Goal: Task Accomplishment & Management: Manage account settings

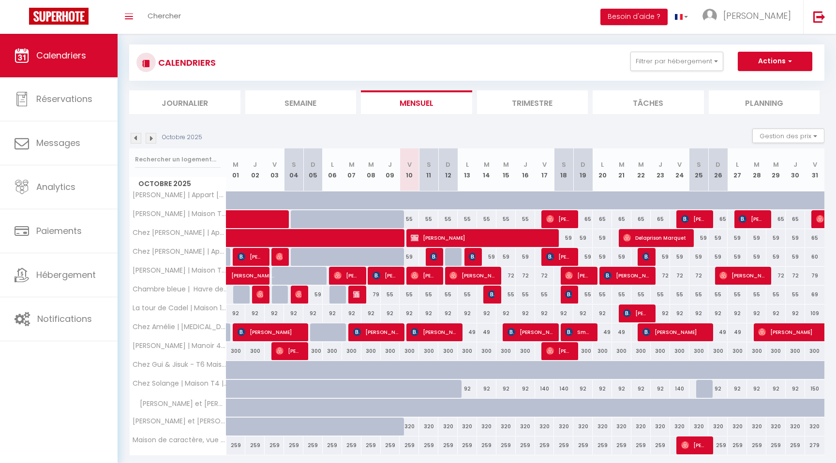
scroll to position [15, 0]
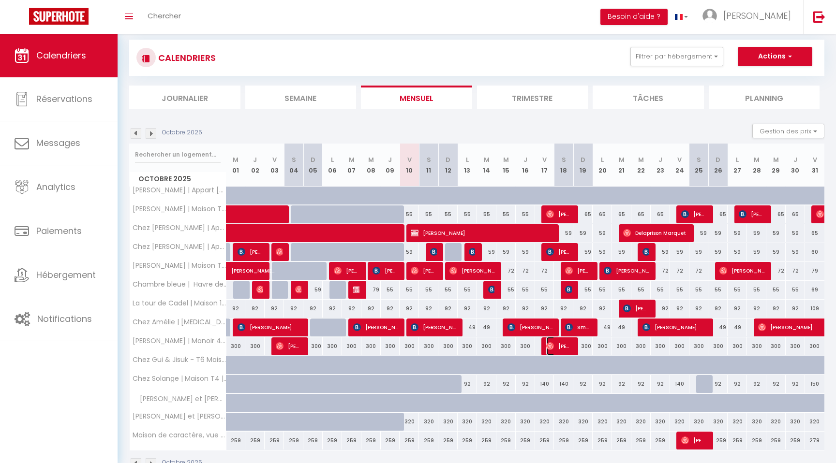
click at [552, 348] on img at bounding box center [550, 346] width 8 height 8
select select "OK"
select select "0"
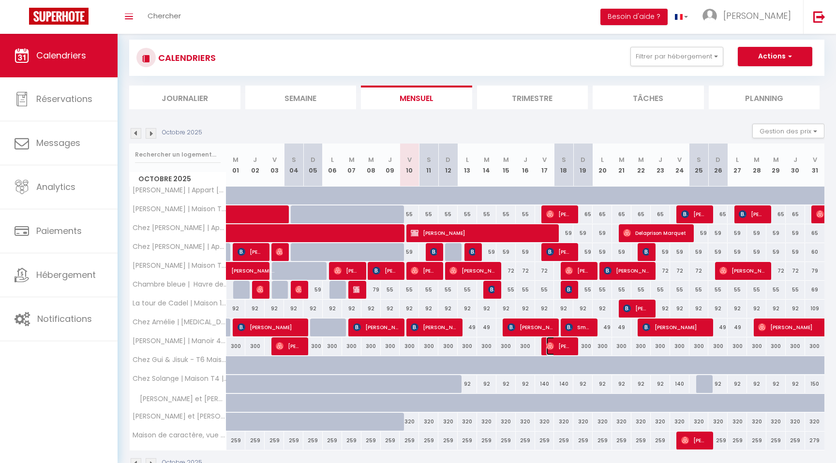
select select "1"
select select
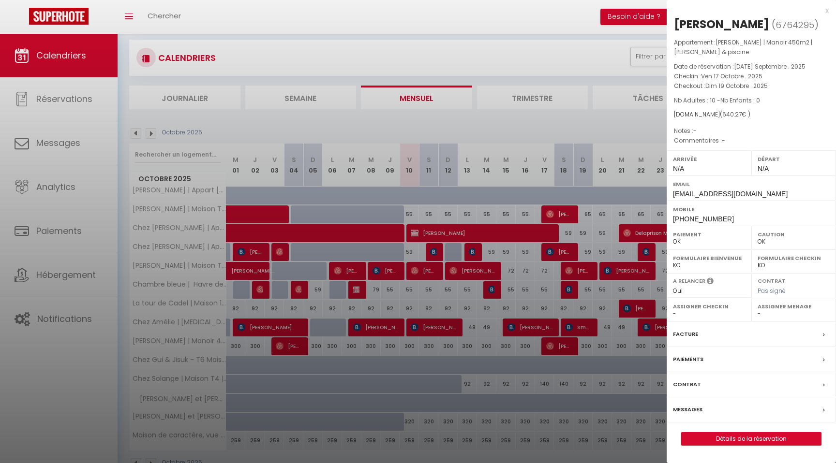
click at [827, 10] on div "x" at bounding box center [747, 11] width 162 height 12
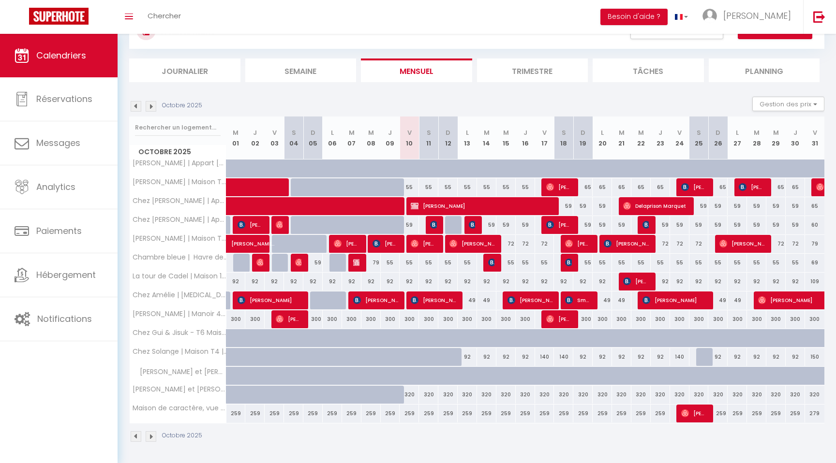
scroll to position [0, 0]
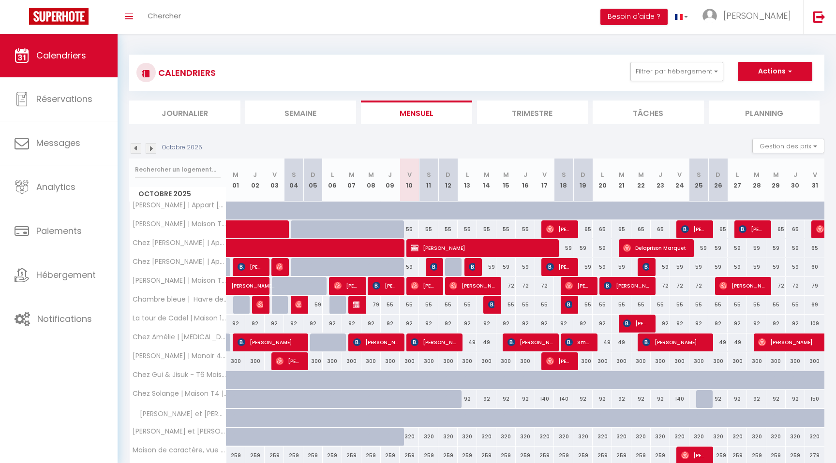
click at [149, 147] on img at bounding box center [151, 148] width 11 height 11
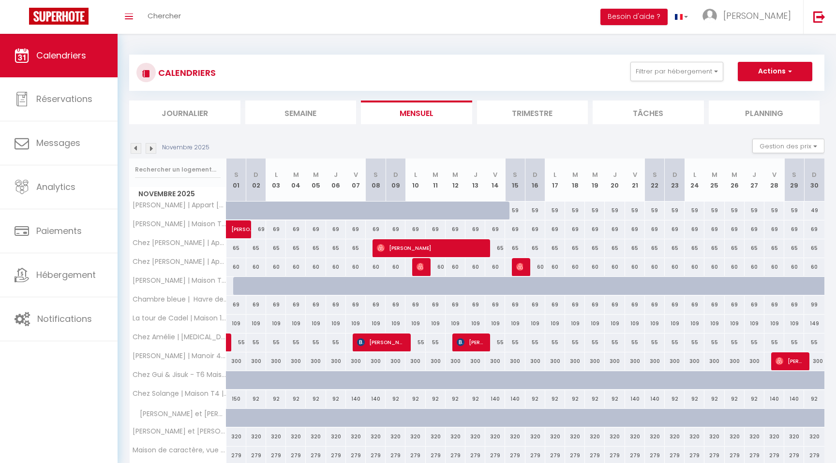
click at [149, 147] on img at bounding box center [151, 148] width 11 height 11
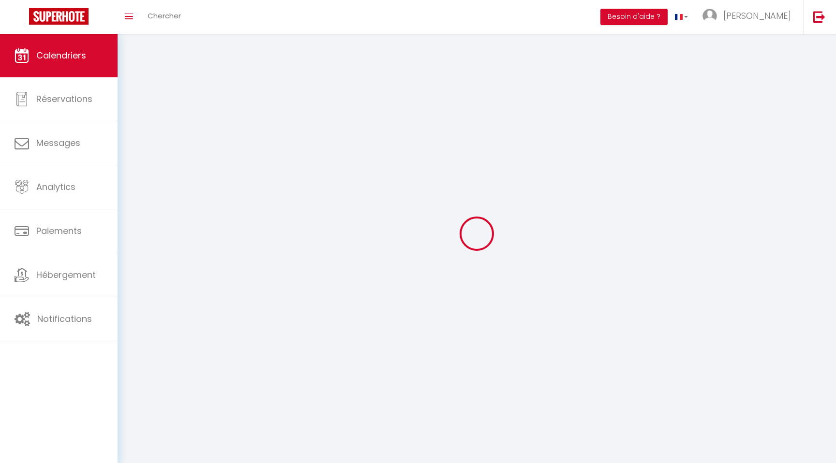
select select "0"
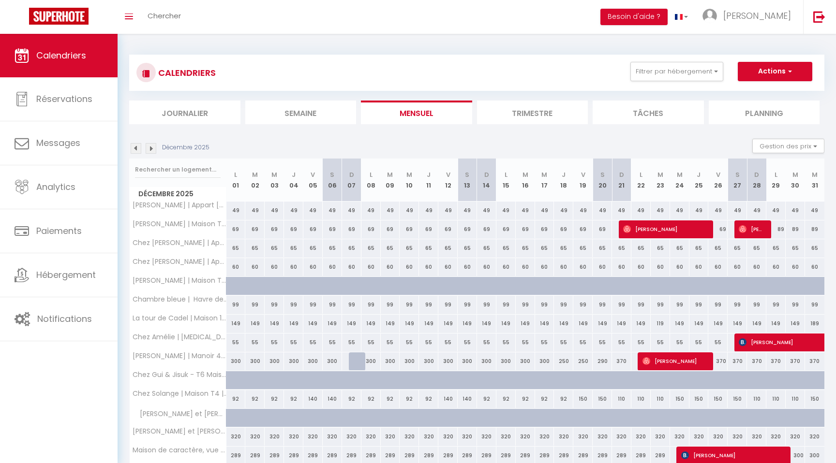
scroll to position [42, 0]
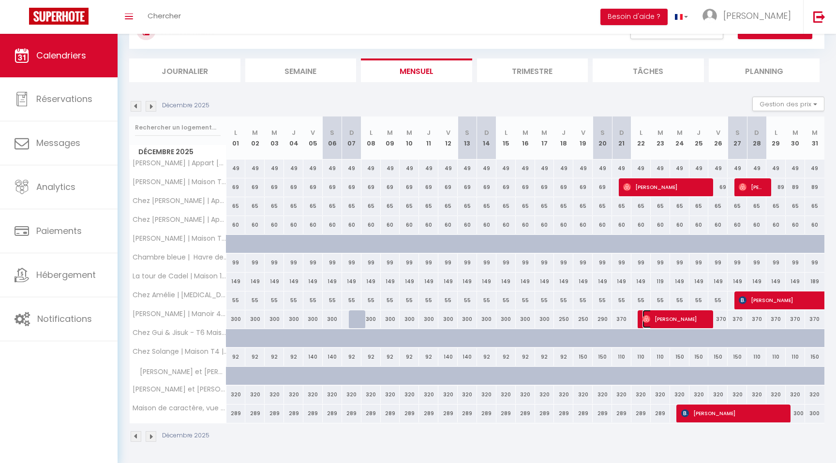
click at [661, 320] on span "[PERSON_NAME]" at bounding box center [674, 319] width 64 height 18
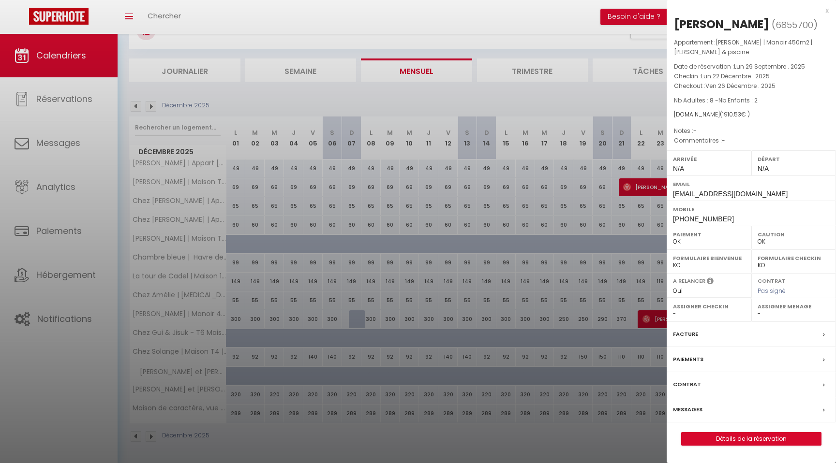
click at [827, 12] on div "x" at bounding box center [747, 11] width 162 height 12
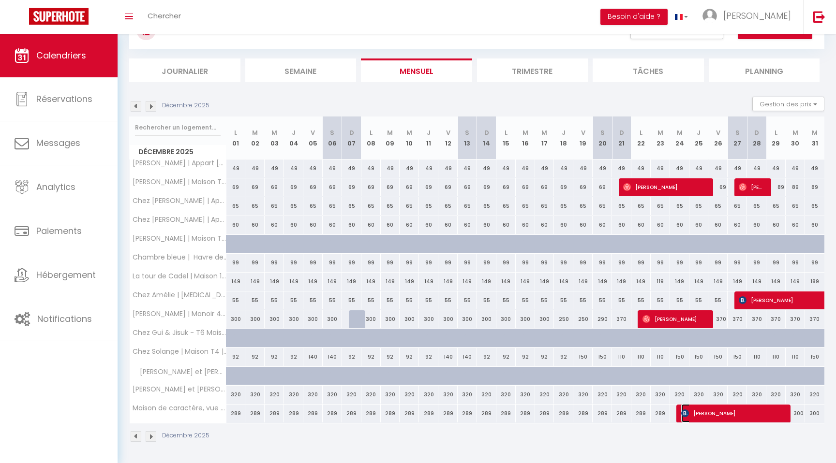
click at [721, 416] on span "[PERSON_NAME]" at bounding box center [732, 413] width 103 height 18
select select "KO"
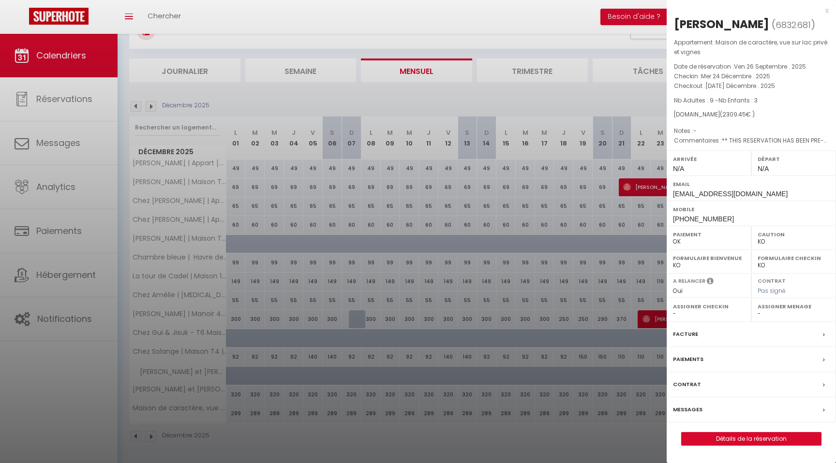
click at [827, 12] on div "x" at bounding box center [747, 11] width 162 height 12
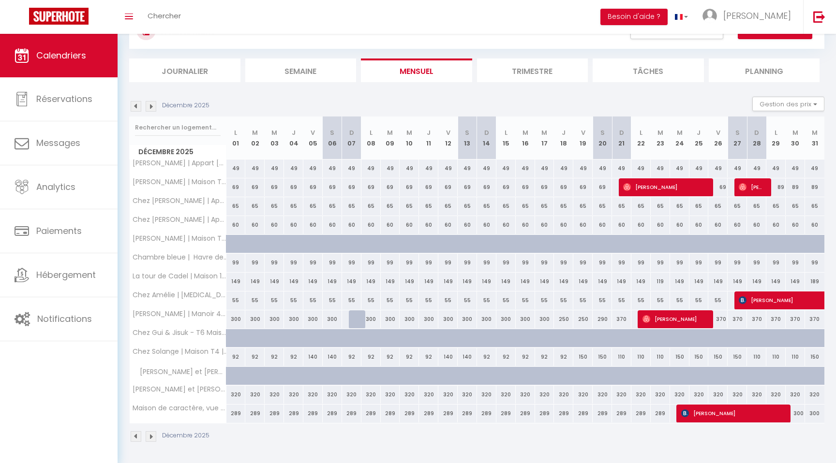
click at [138, 107] on img at bounding box center [136, 106] width 11 height 11
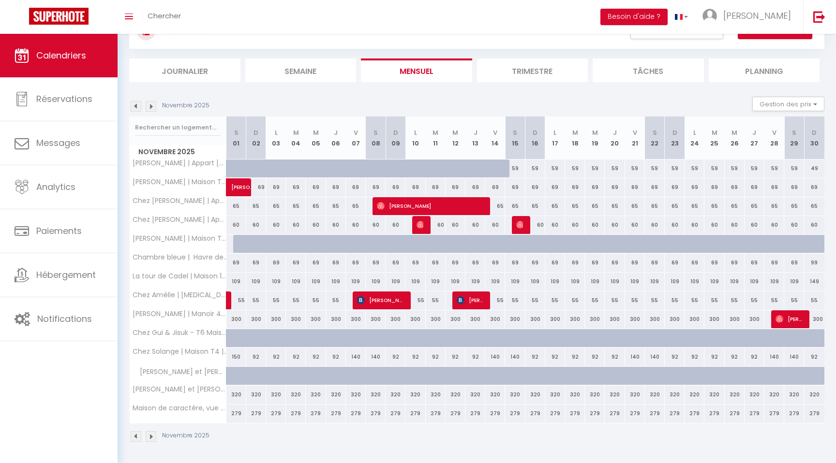
click at [120, 118] on div "CALENDRIERS Filtrer par hébergement MONTAUBAN - 82 Chez [PERSON_NAME] | Appart …" at bounding box center [477, 228] width 718 height 472
click at [119, 103] on div "CALENDRIERS Filtrer par hébergement MONTAUBAN - 82 Chez [PERSON_NAME] | Appart …" at bounding box center [477, 228] width 718 height 472
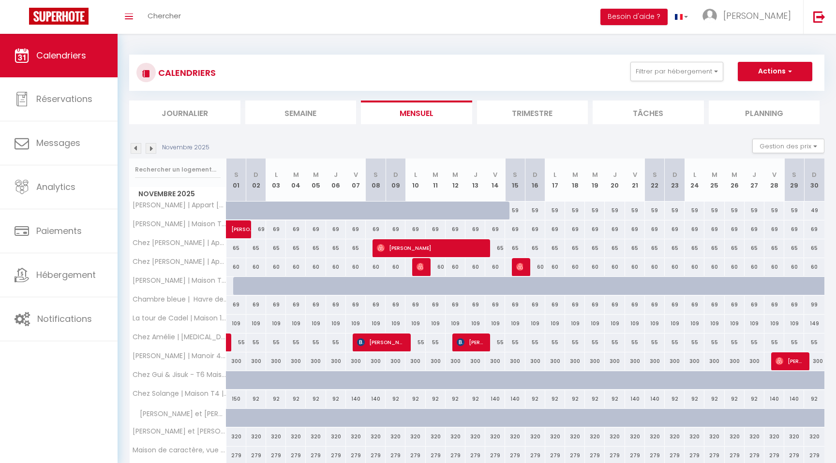
click at [133, 147] on img at bounding box center [136, 148] width 11 height 11
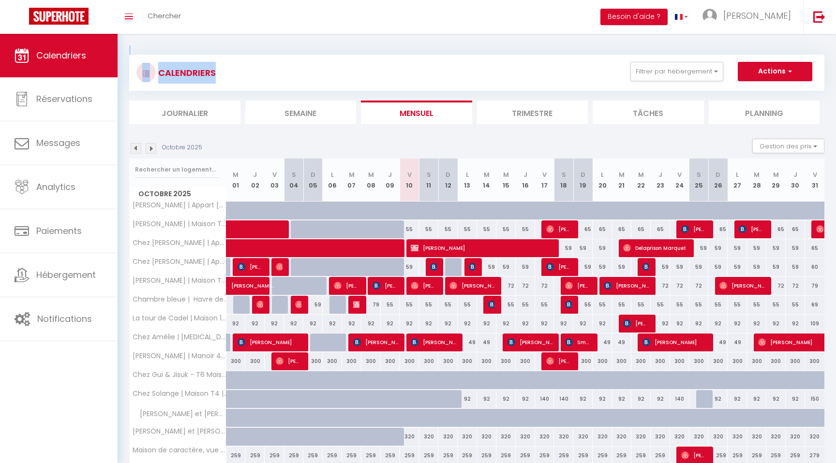
drag, startPoint x: 120, startPoint y: 36, endPoint x: 253, endPoint y: 87, distance: 142.5
click at [253, 87] on div "CALENDRIERS Filtrer par hébergement MONTAUBAN - 82 Chez [PERSON_NAME] | Appart …" at bounding box center [477, 270] width 718 height 472
click at [242, 100] on div "CALENDRIERS Filtrer par hébergement MONTAUBAN - 82 Chez [PERSON_NAME] | Appart …" at bounding box center [476, 90] width 695 height 70
click at [135, 148] on img at bounding box center [136, 148] width 11 height 11
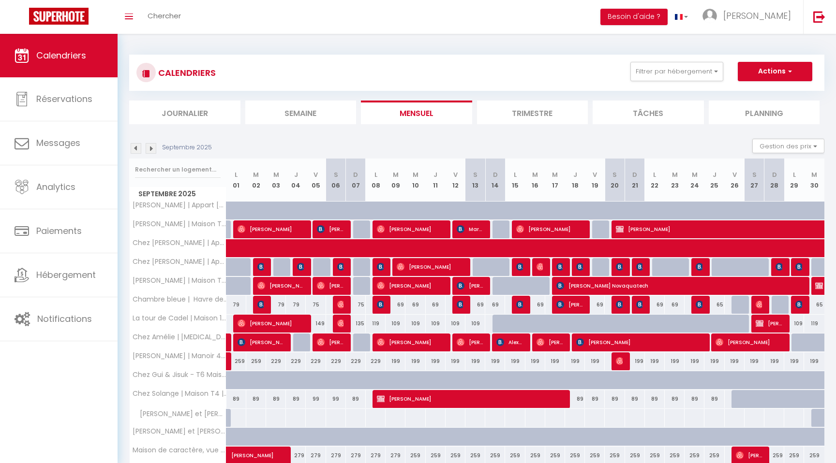
click at [135, 148] on img at bounding box center [136, 148] width 11 height 11
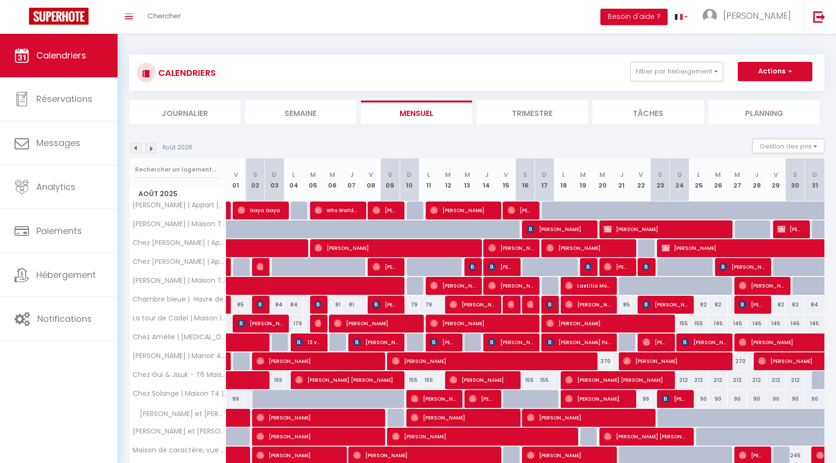
scroll to position [42, 0]
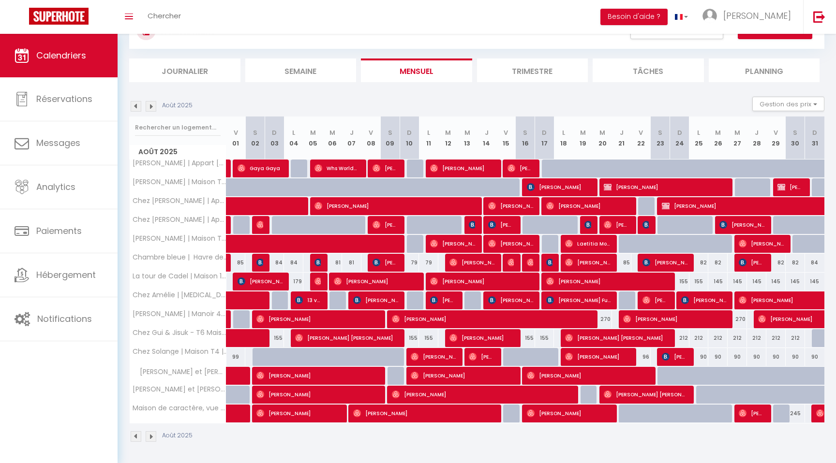
click at [149, 103] on img at bounding box center [151, 106] width 11 height 11
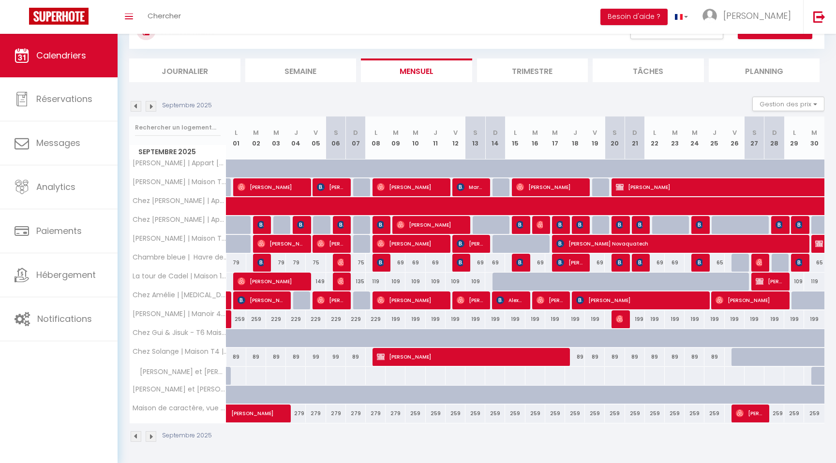
click at [149, 104] on img at bounding box center [151, 106] width 11 height 11
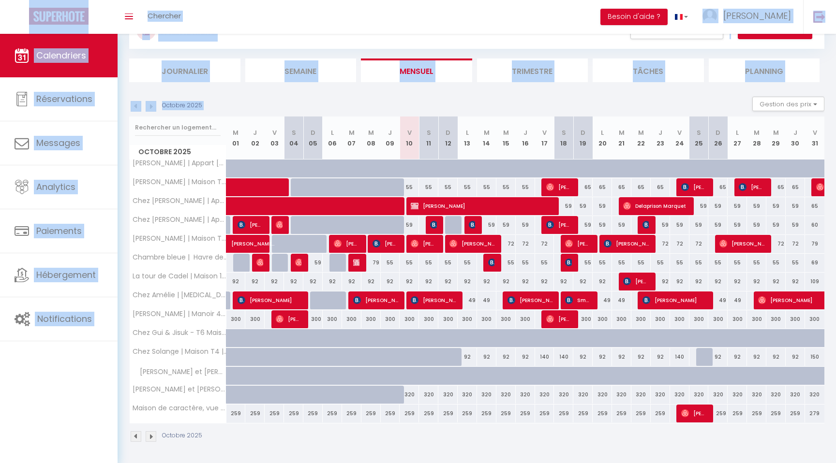
drag, startPoint x: 820, startPoint y: 89, endPoint x: 87, endPoint y: 28, distance: 735.7
click at [86, 28] on div "🟢 Des questions ou besoin d'assistance pour la migration AirBnB? Prenez rdv >>>…" at bounding box center [418, 228] width 836 height 472
click at [236, 92] on section "Octobre 2025 Gestion des prix Nb Nuits minimum Règles Disponibilité Octobre 202…" at bounding box center [476, 269] width 695 height 365
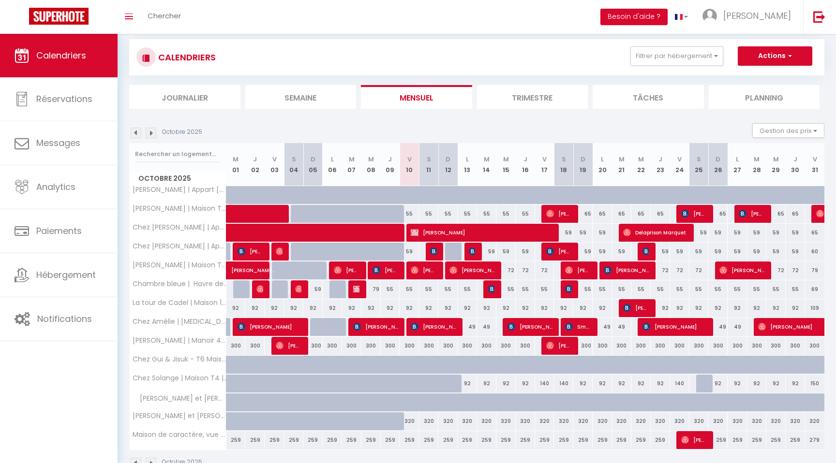
scroll to position [0, 0]
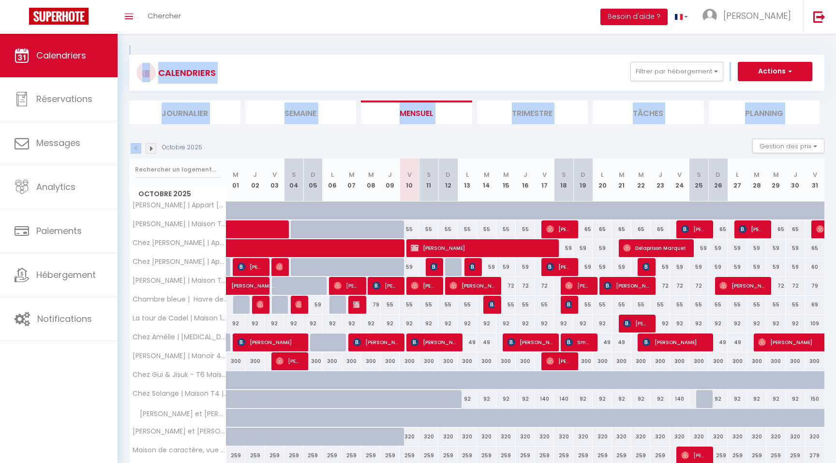
drag, startPoint x: 241, startPoint y: 137, endPoint x: 13, endPoint y: -17, distance: 275.9
click at [13, 0] on html "🟢 Des questions ou besoin d'assistance pour la migration AirBnB? Prenez rdv >>>…" at bounding box center [418, 231] width 836 height 463
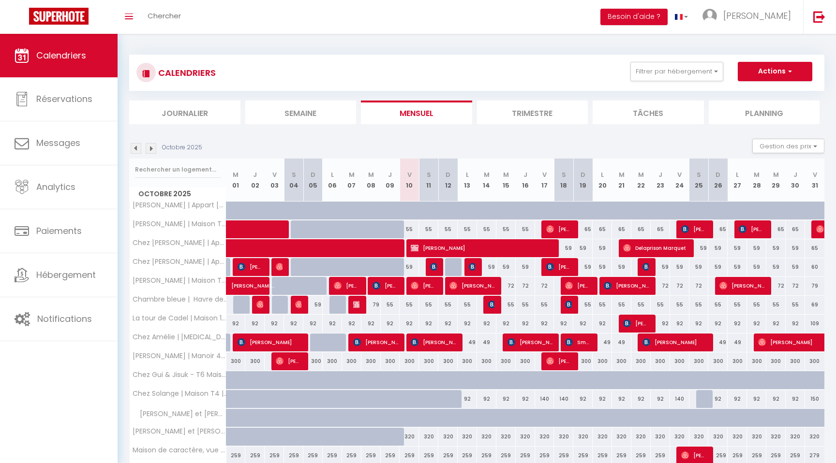
click at [150, 34] on div "CALENDRIERS Filtrer par hébergement MONTAUBAN - 82 Chez [PERSON_NAME] | Appart …" at bounding box center [477, 270] width 718 height 472
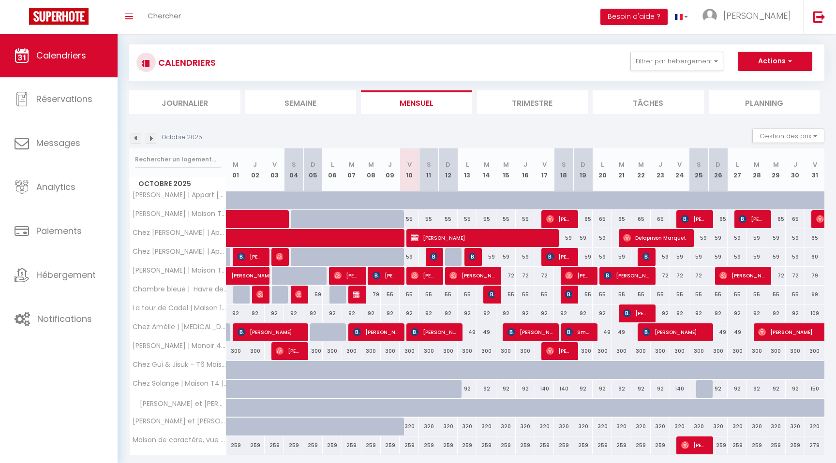
scroll to position [8, 0]
